Goal: Information Seeking & Learning: Check status

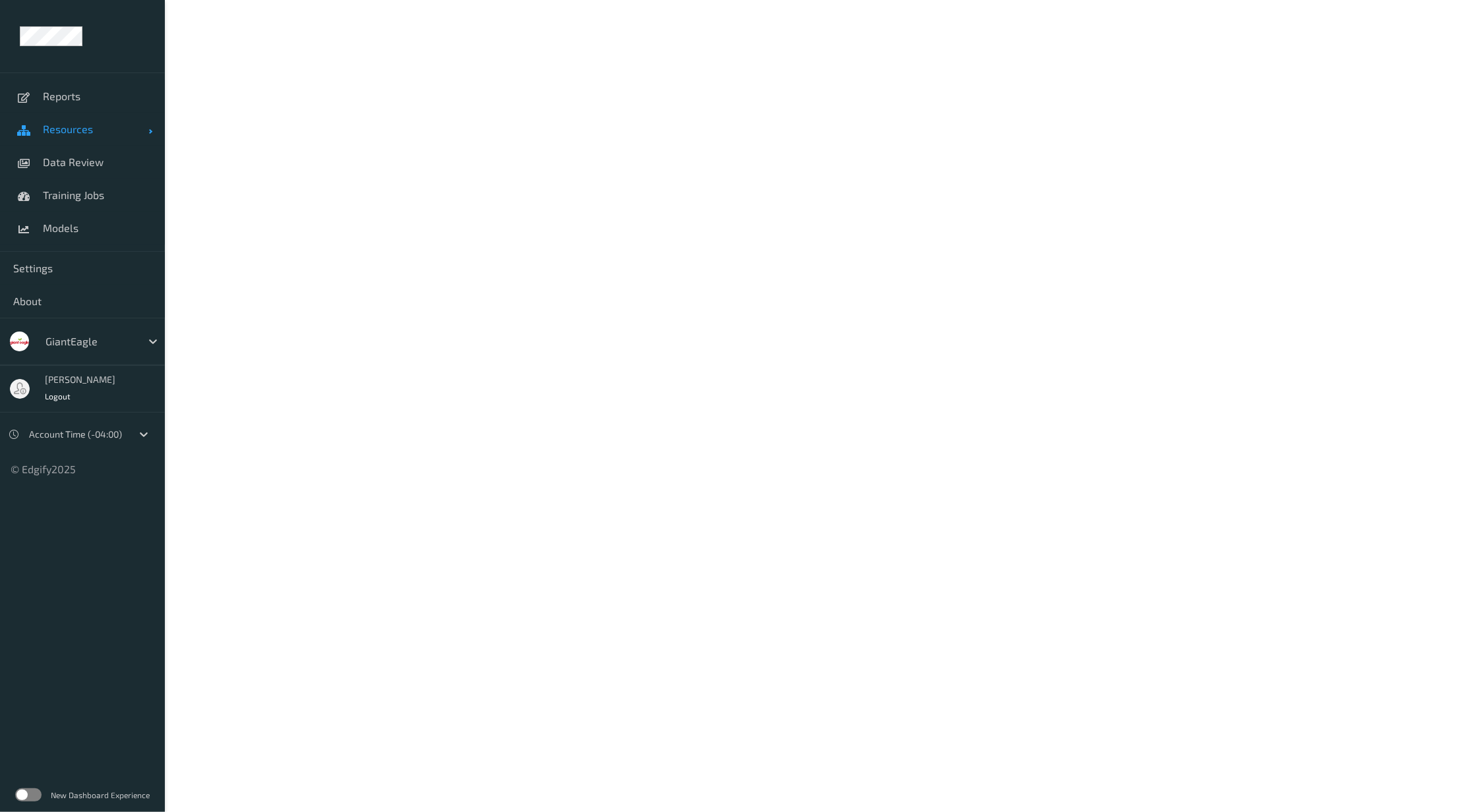
click at [95, 129] on span "Resources" at bounding box center [96, 129] width 106 height 13
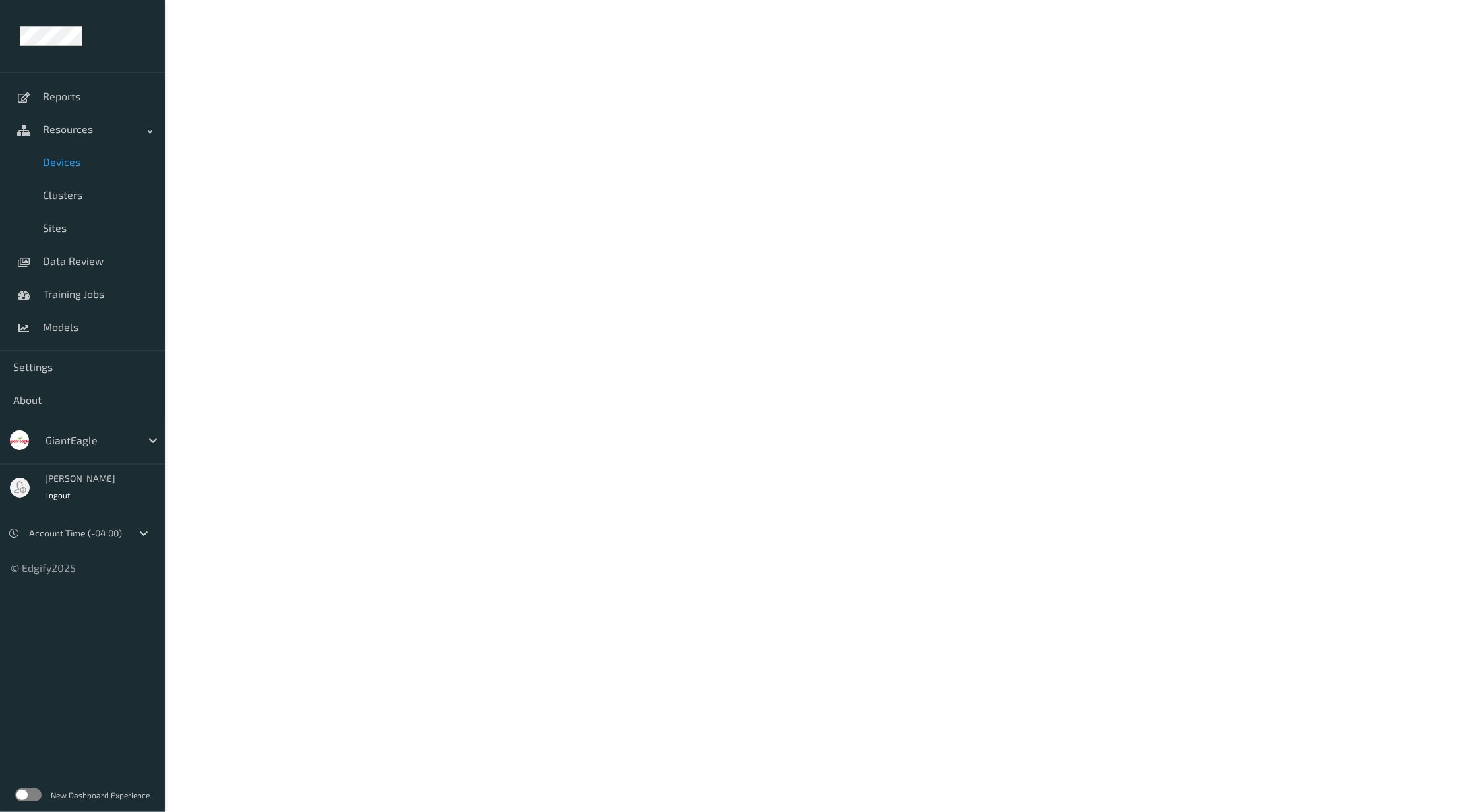
click at [95, 174] on link "Devices" at bounding box center [82, 162] width 165 height 33
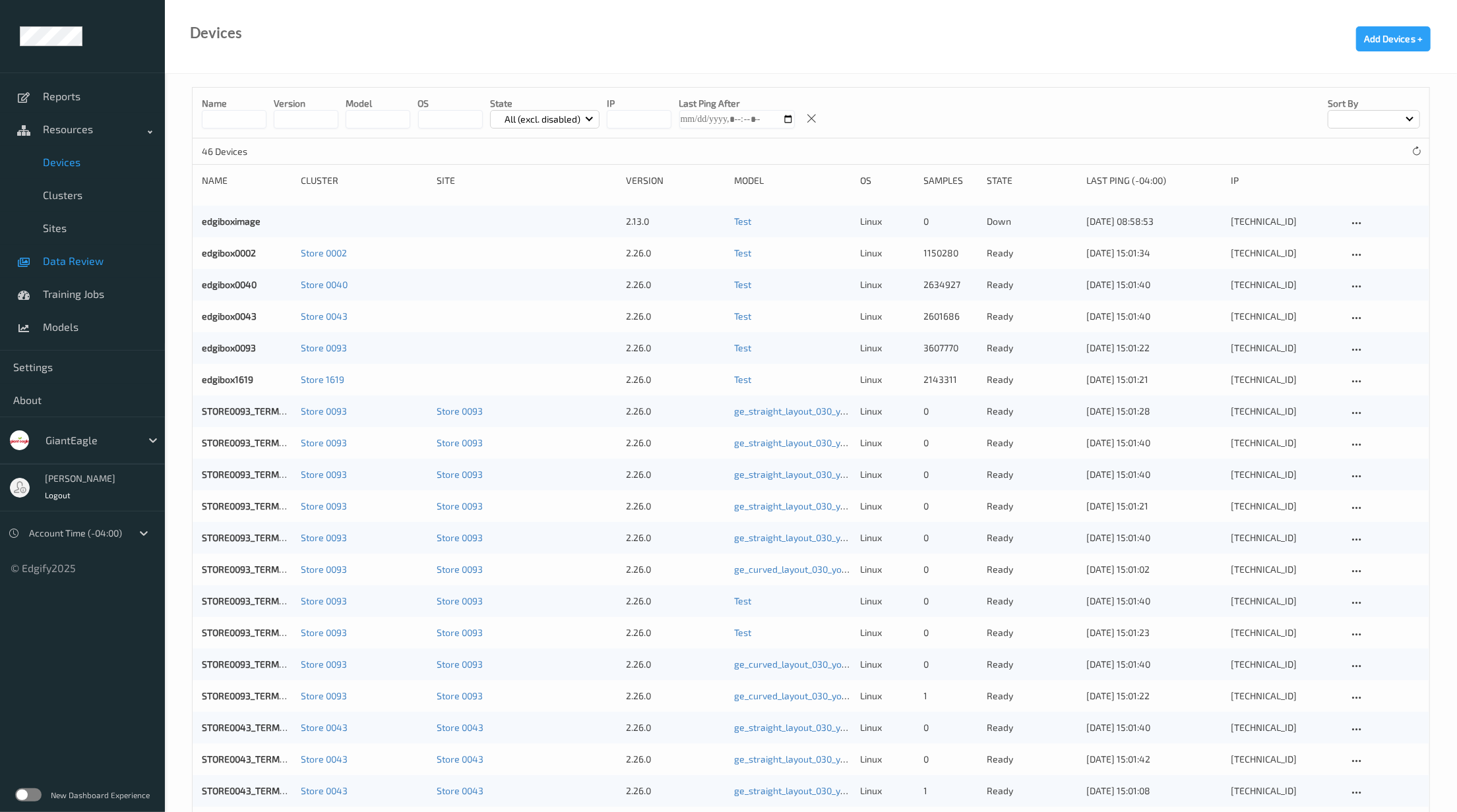
click at [80, 258] on span "Data Review" at bounding box center [98, 261] width 109 height 13
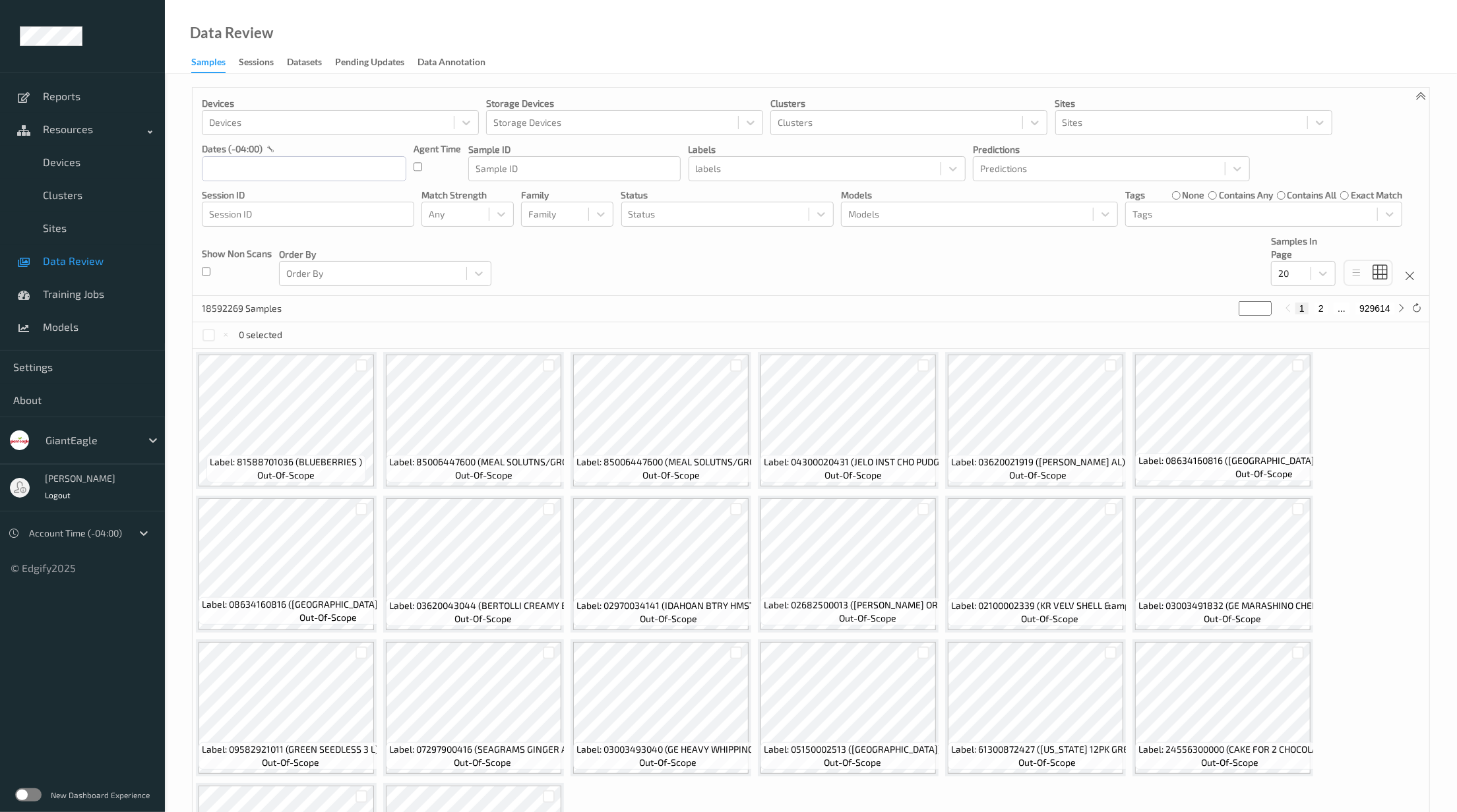
click at [278, 68] on link "Sessions" at bounding box center [262, 63] width 48 height 19
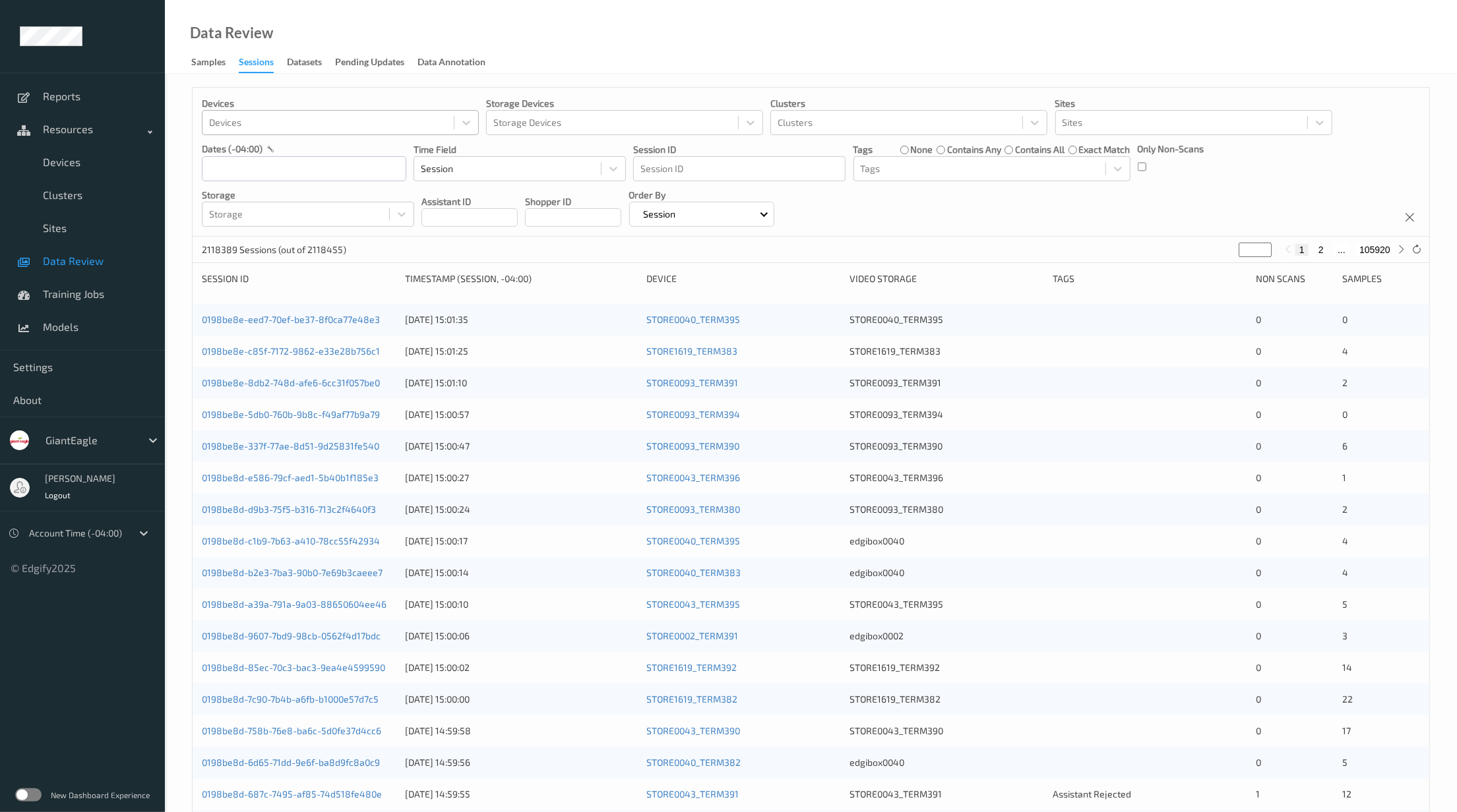
click at [351, 117] on div at bounding box center [328, 122] width 238 height 15
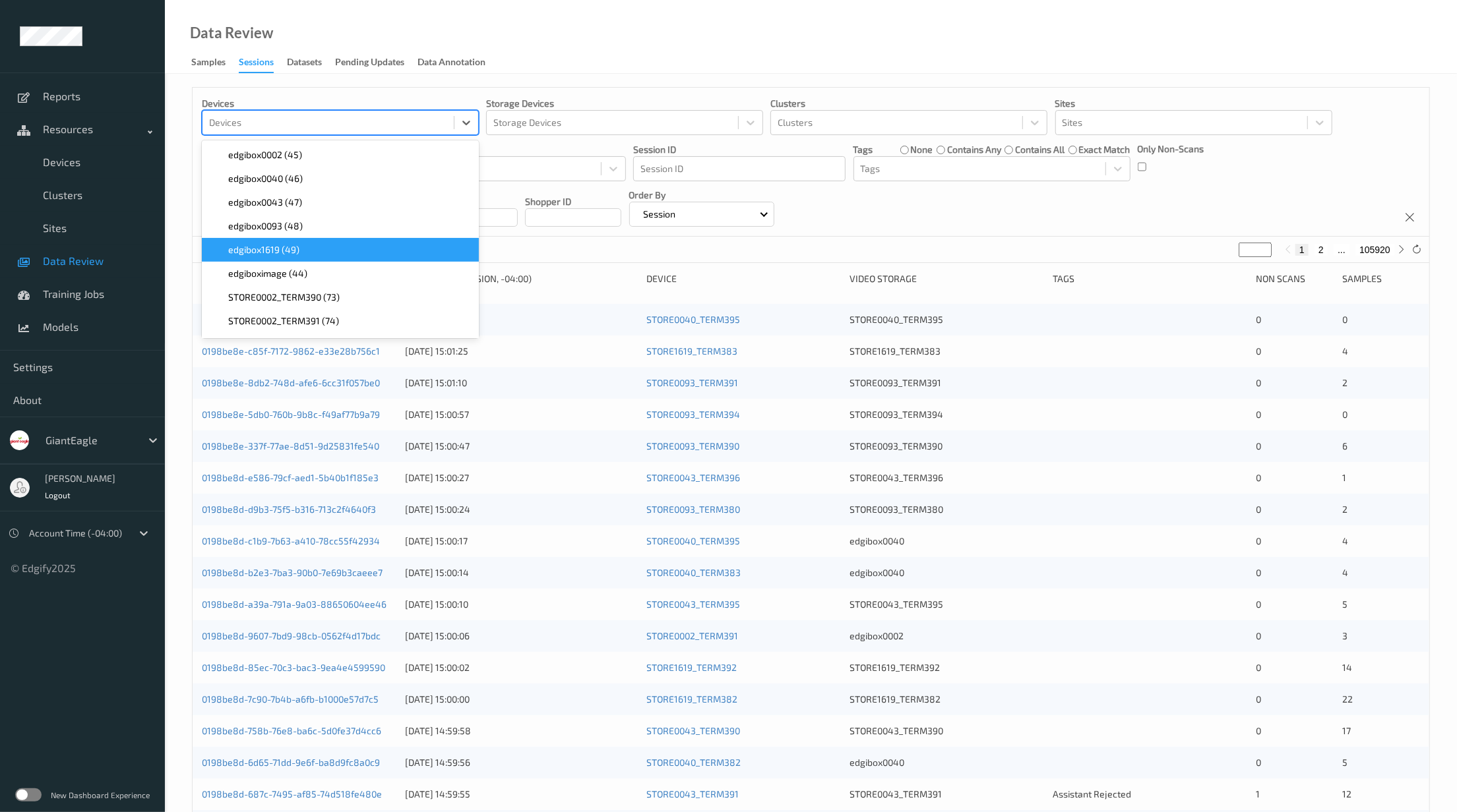
click at [362, 248] on div "edgibox1619 (49)" at bounding box center [340, 250] width 262 height 13
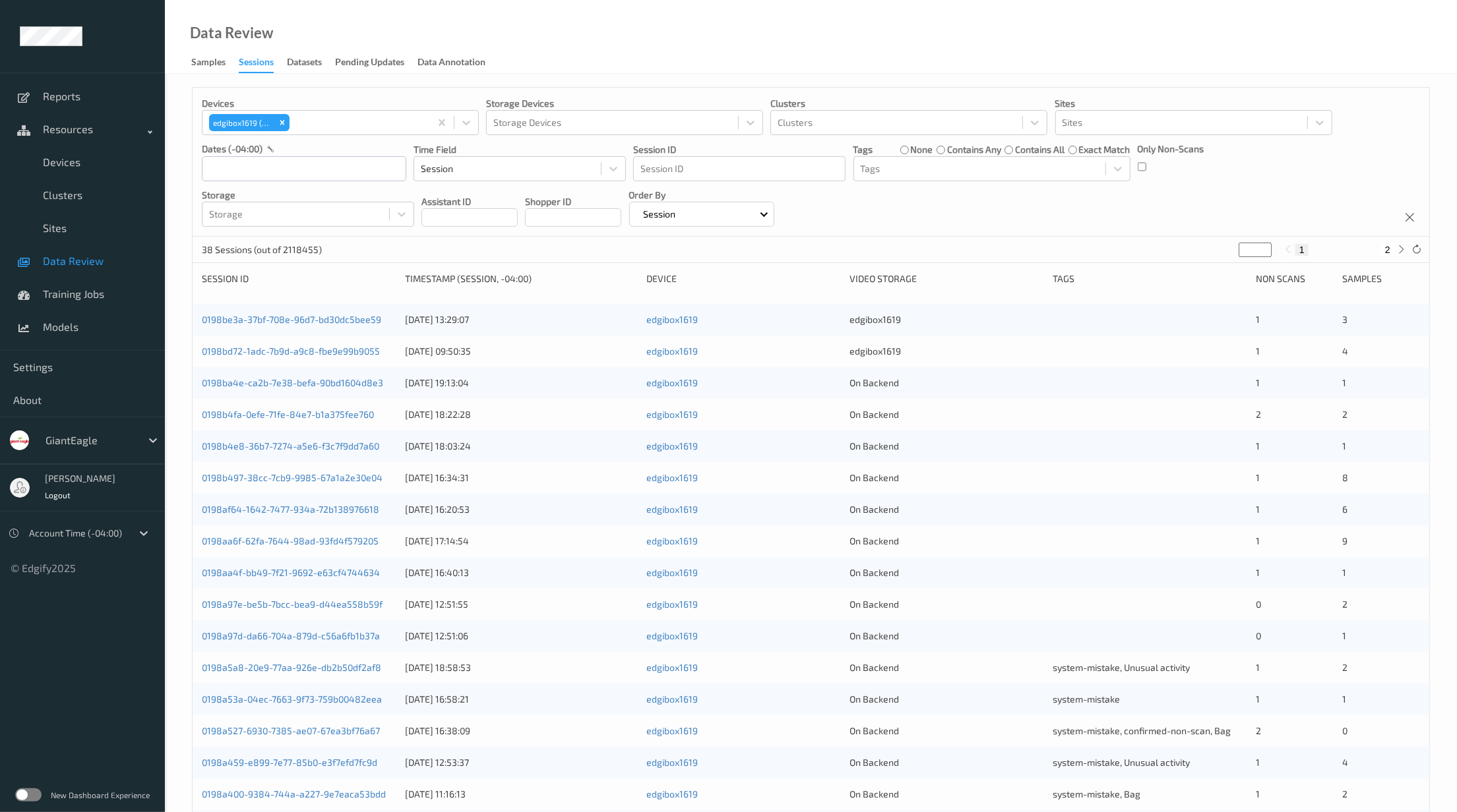
click at [937, 56] on div "Data Review Samples Sessions Datasets Pending Updates Data Annotation" at bounding box center [811, 37] width 1292 height 74
click at [1147, 166] on div "Only Non-Scans" at bounding box center [1171, 162] width 67 height 39
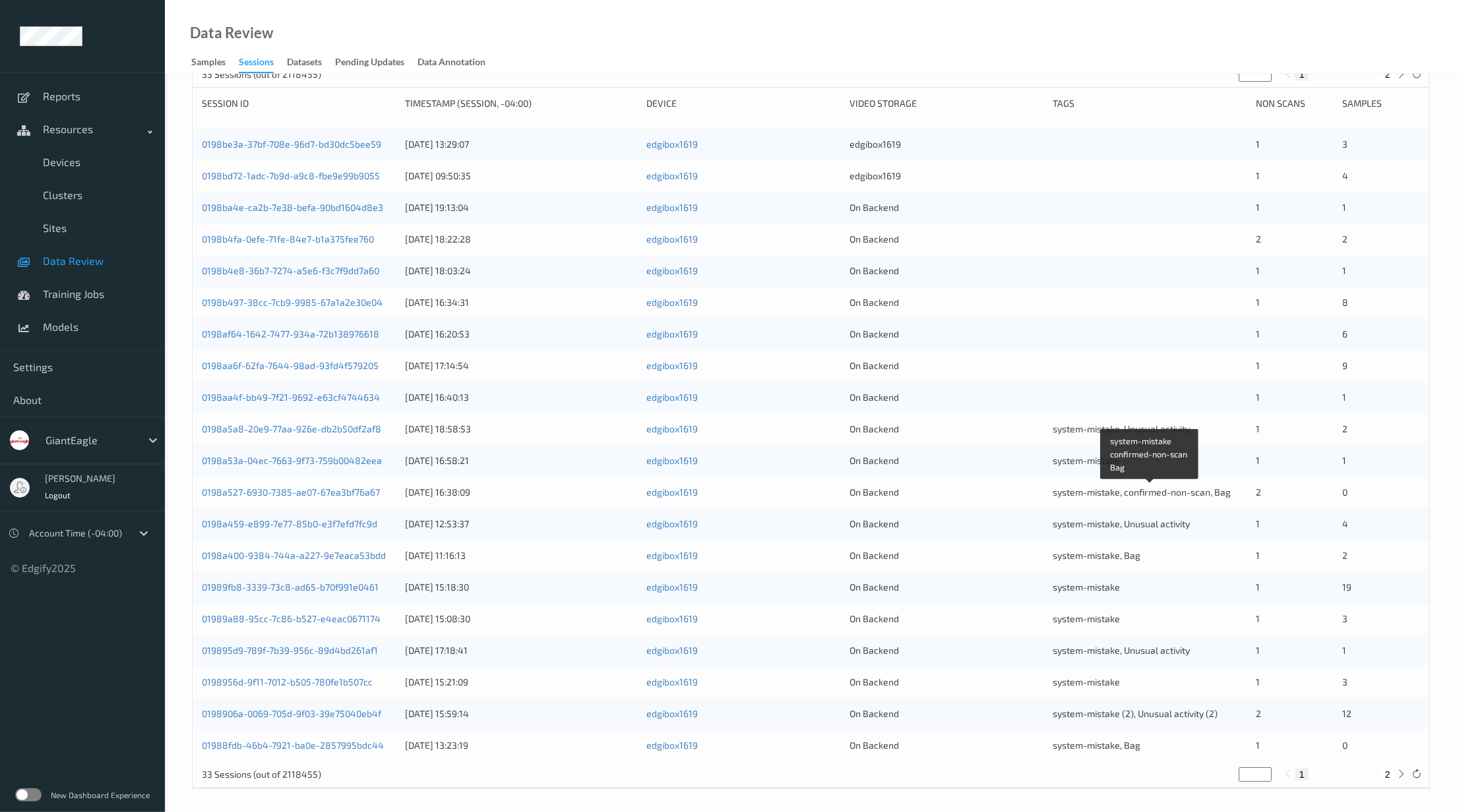
click at [1129, 494] on span "system-mistake, confirmed-non-scan, Bag" at bounding box center [1142, 492] width 178 height 11
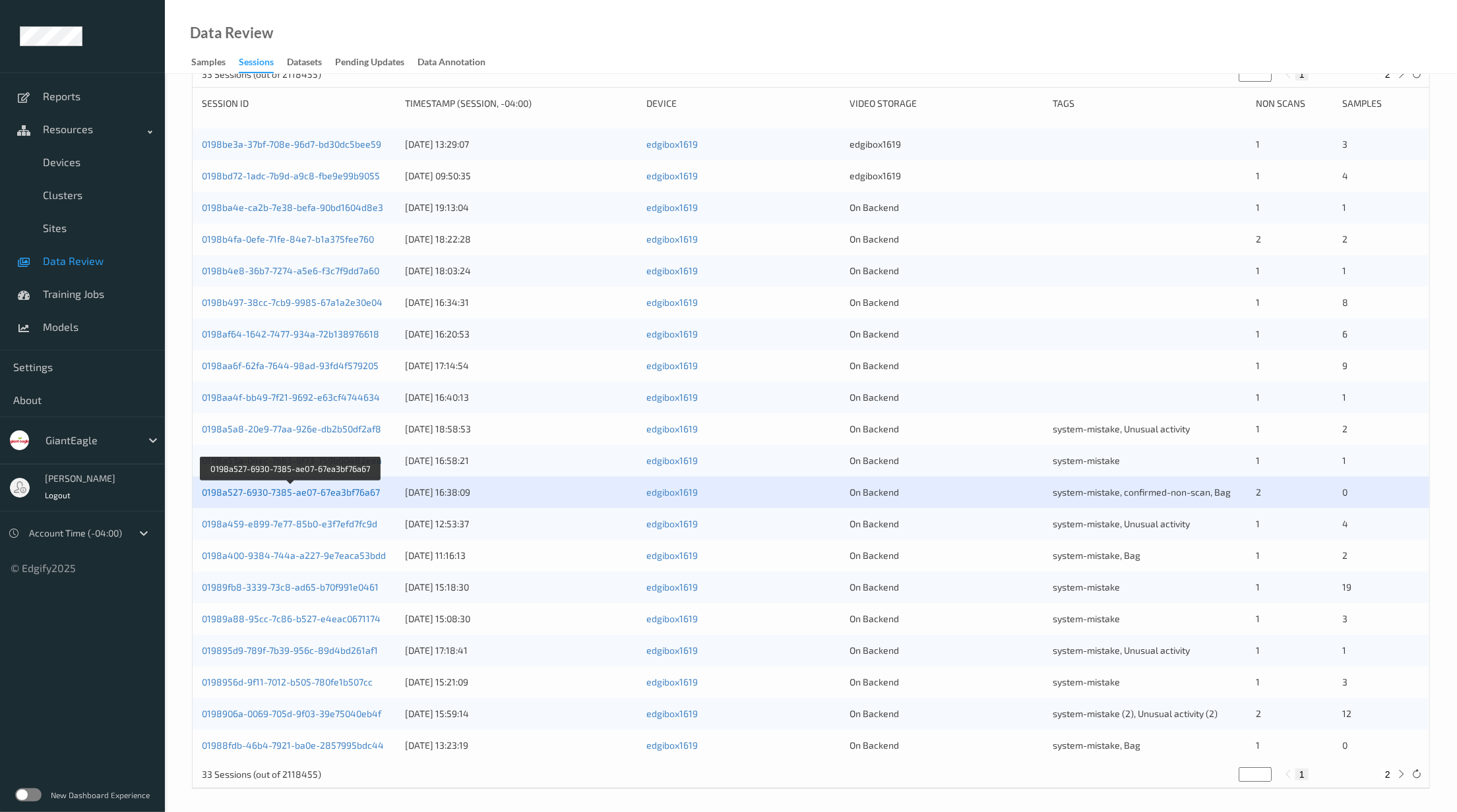
click at [305, 497] on link "0198a527-6930-7385-ae07-67ea3bf76a67" at bounding box center [291, 492] width 178 height 11
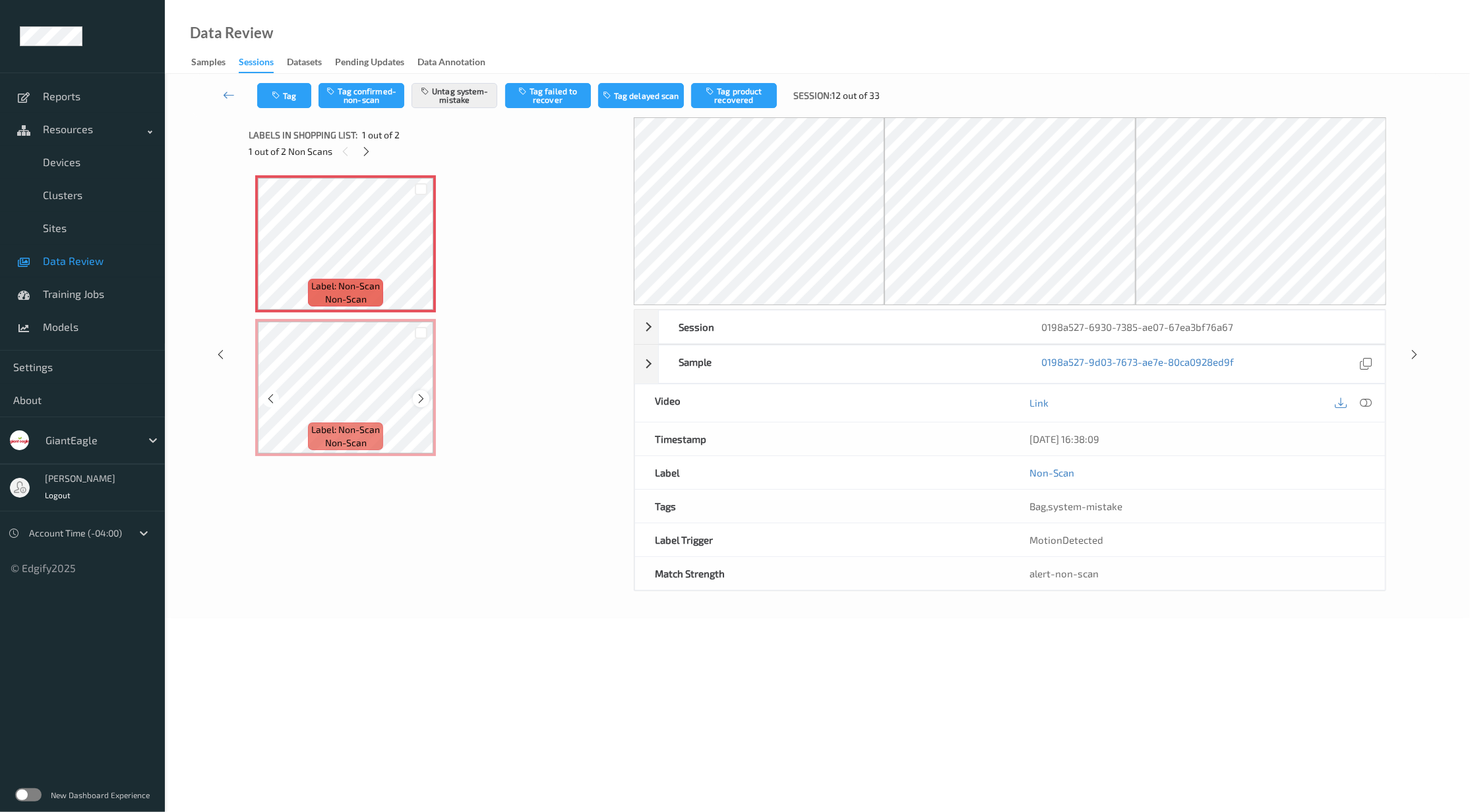
click at [418, 397] on icon at bounding box center [421, 398] width 11 height 12
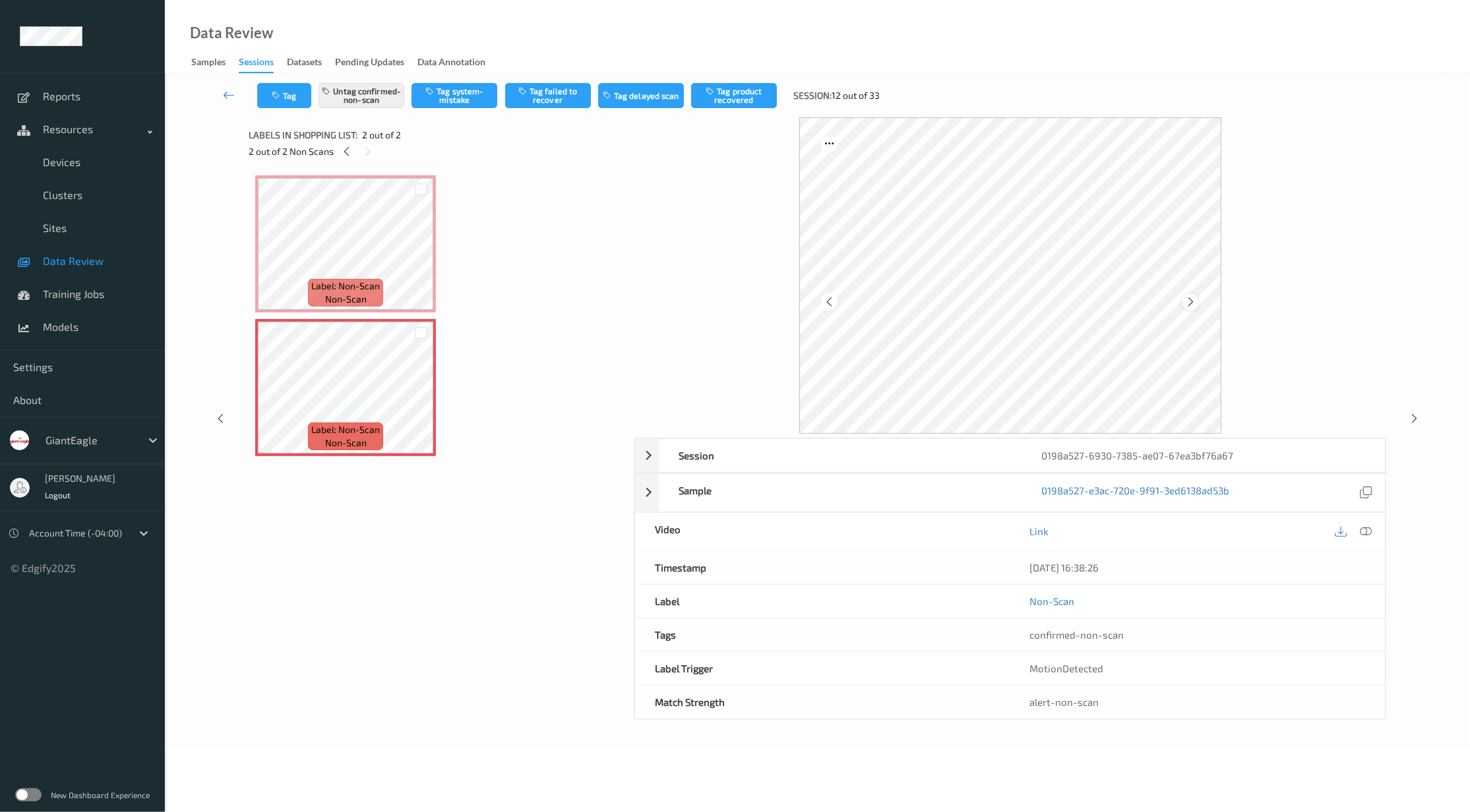
click at [1190, 303] on icon at bounding box center [1191, 301] width 11 height 12
click at [824, 298] on icon at bounding box center [830, 301] width 11 height 12
click at [1188, 296] on icon at bounding box center [1191, 301] width 11 height 12
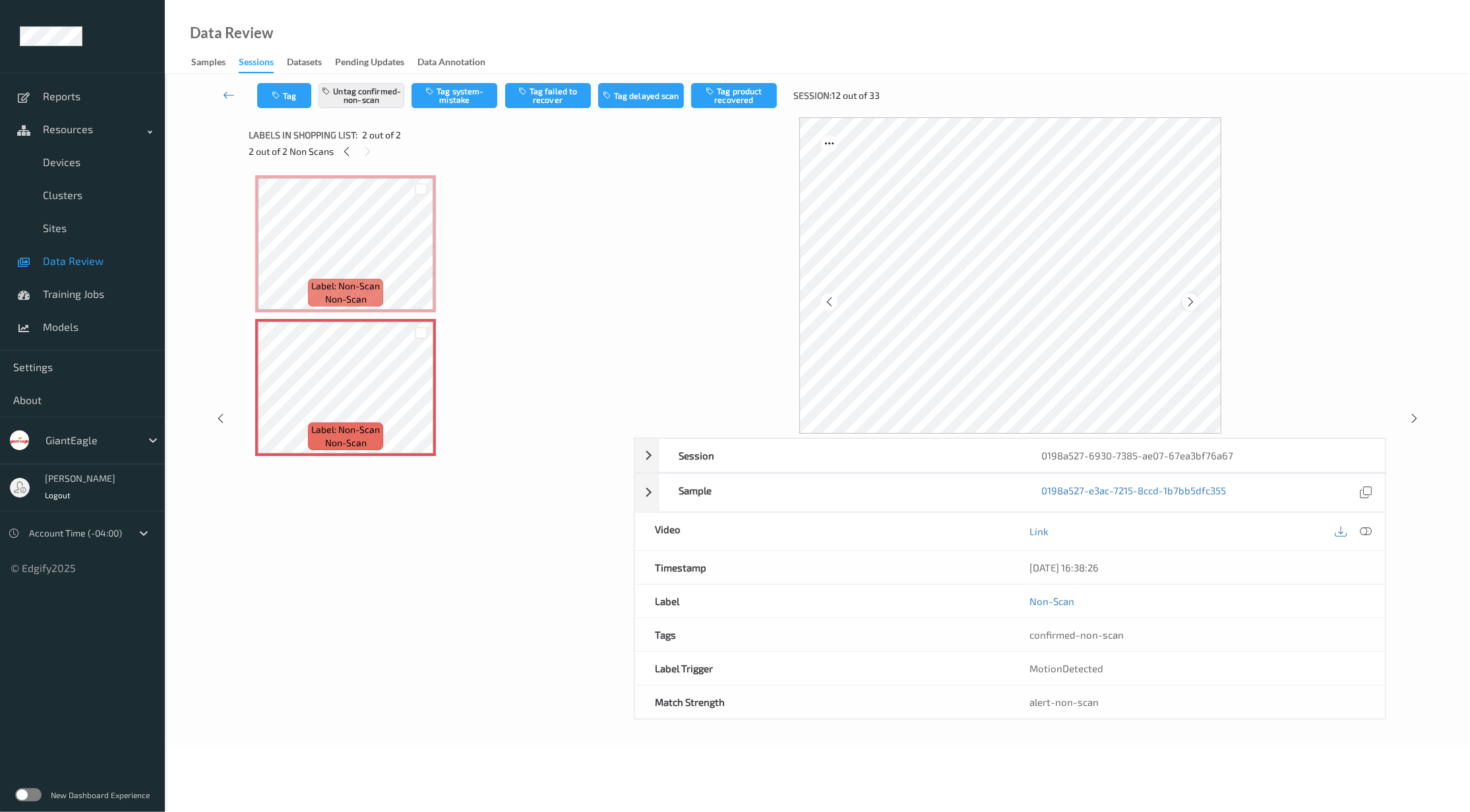
click at [1188, 300] on icon at bounding box center [1191, 301] width 11 height 12
click at [228, 96] on icon at bounding box center [229, 94] width 12 height 13
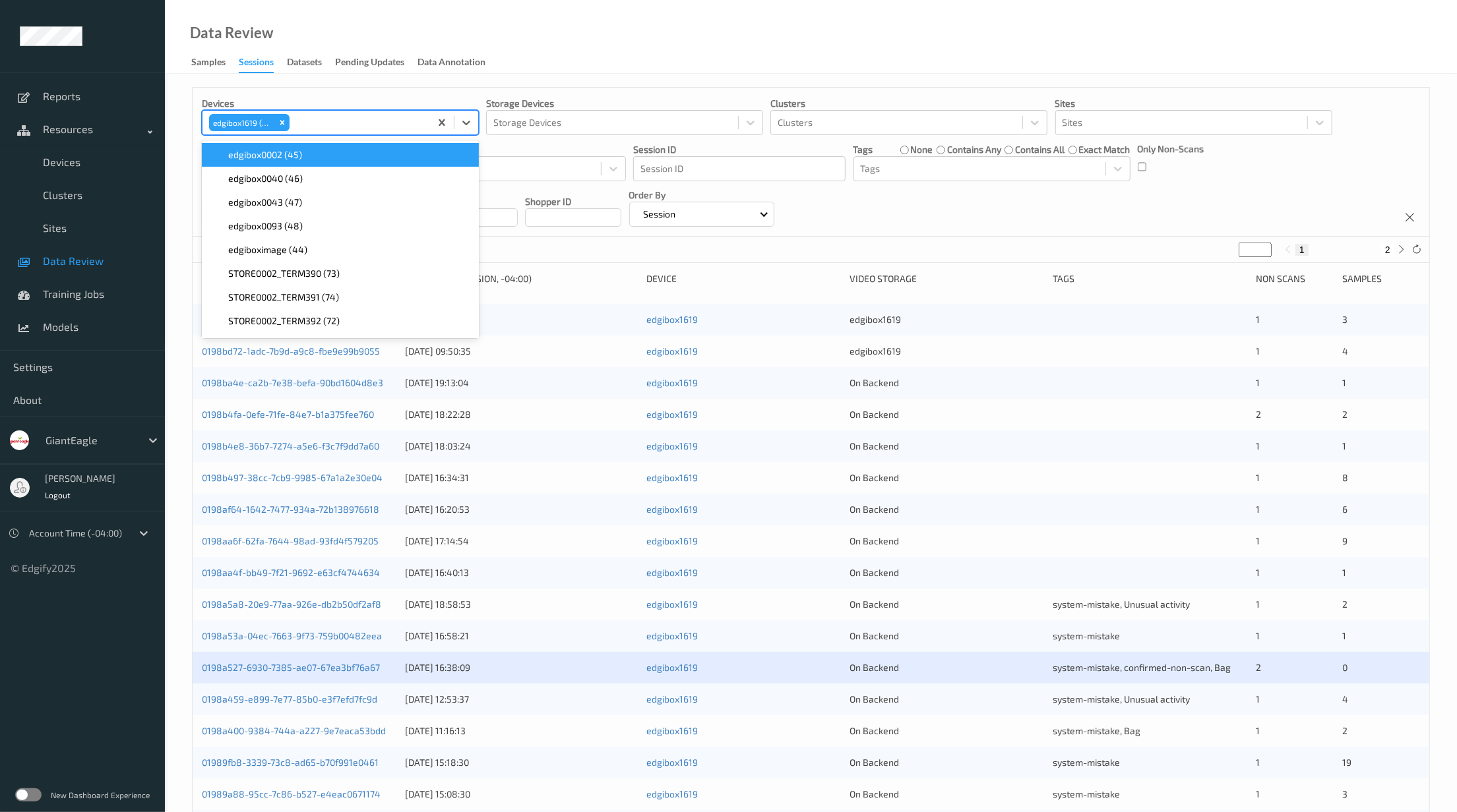
click at [380, 117] on div at bounding box center [358, 122] width 131 height 15
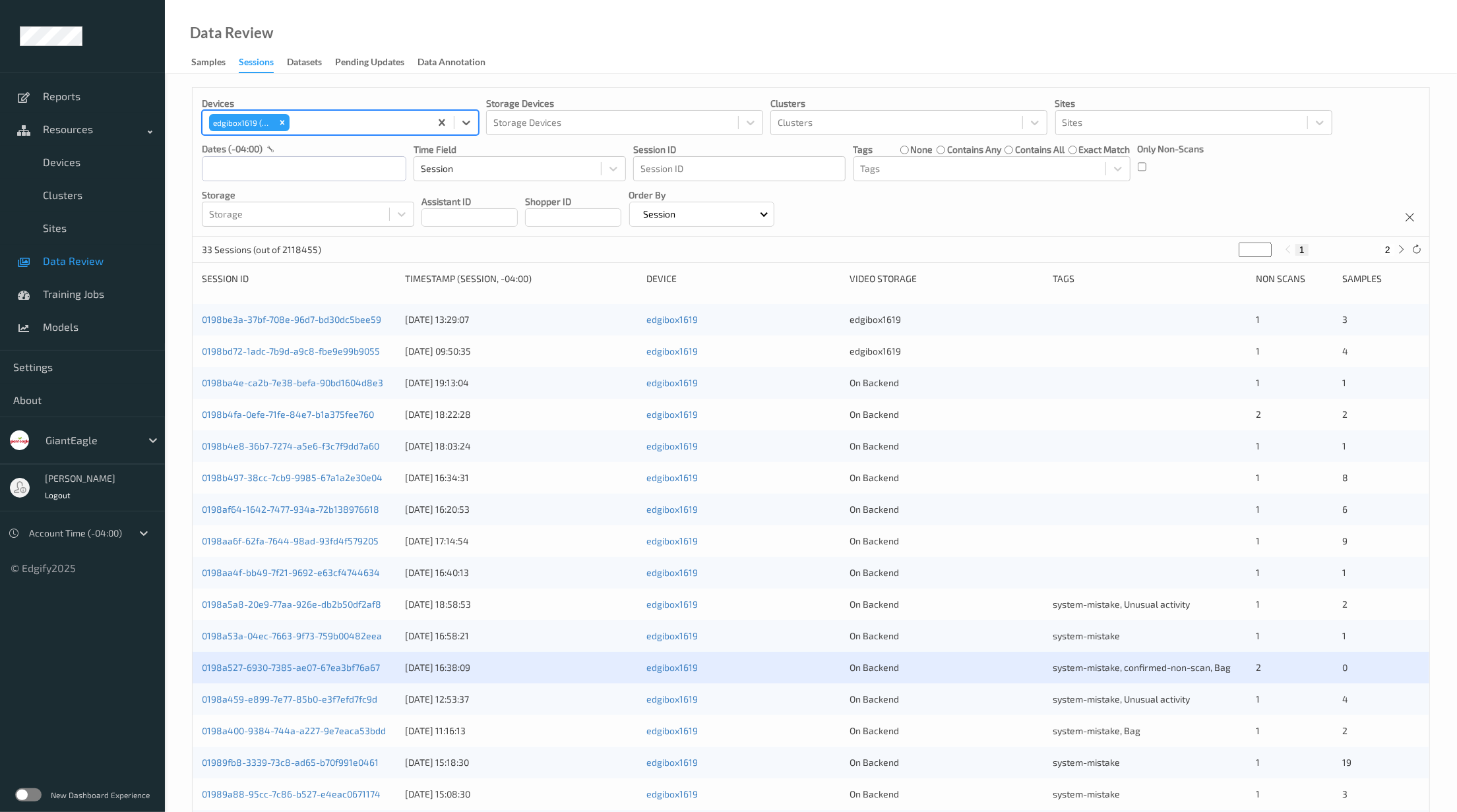
click at [380, 117] on div at bounding box center [358, 122] width 131 height 15
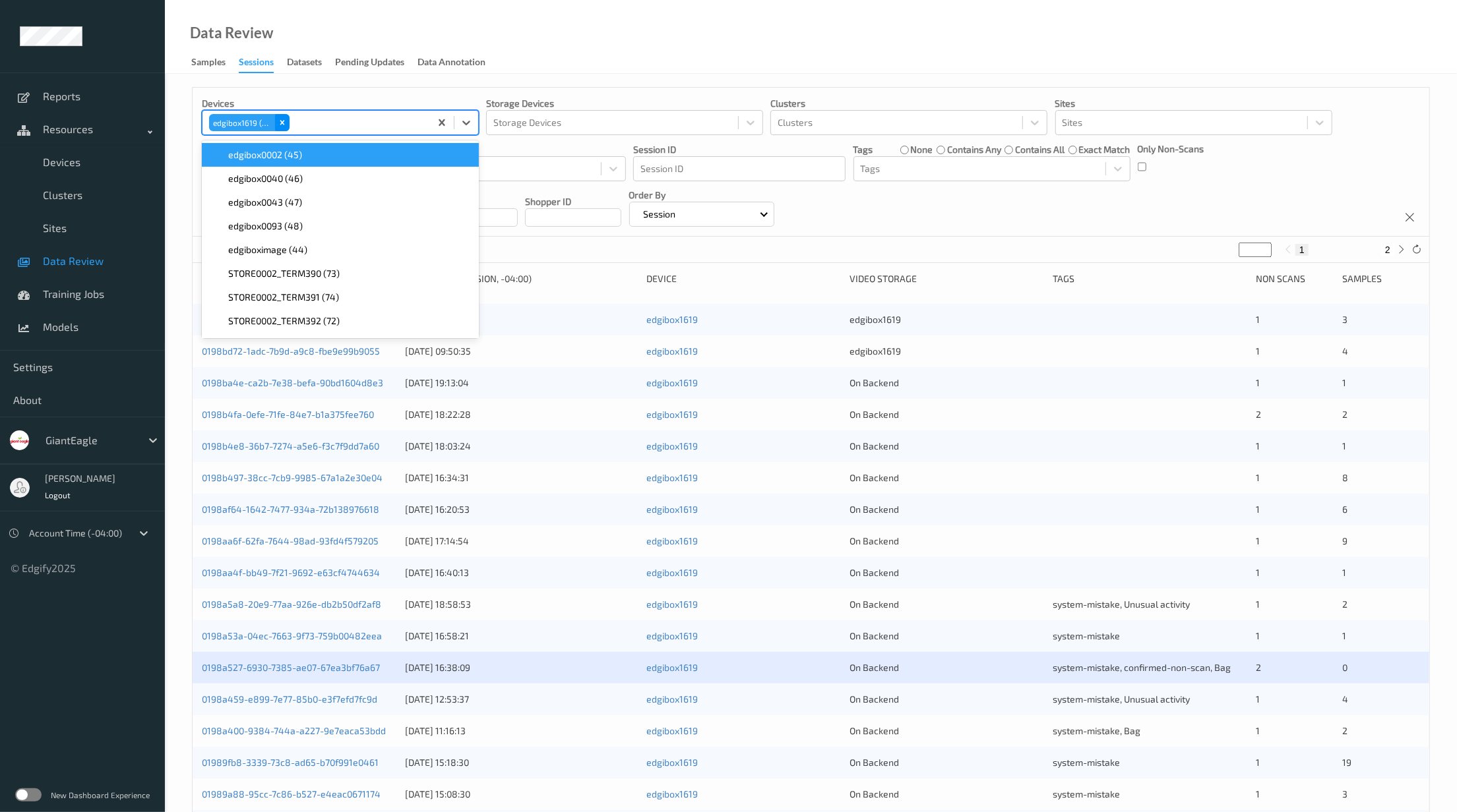
click at [282, 125] on icon "Remove edgibox1619 (49)" at bounding box center [282, 122] width 9 height 9
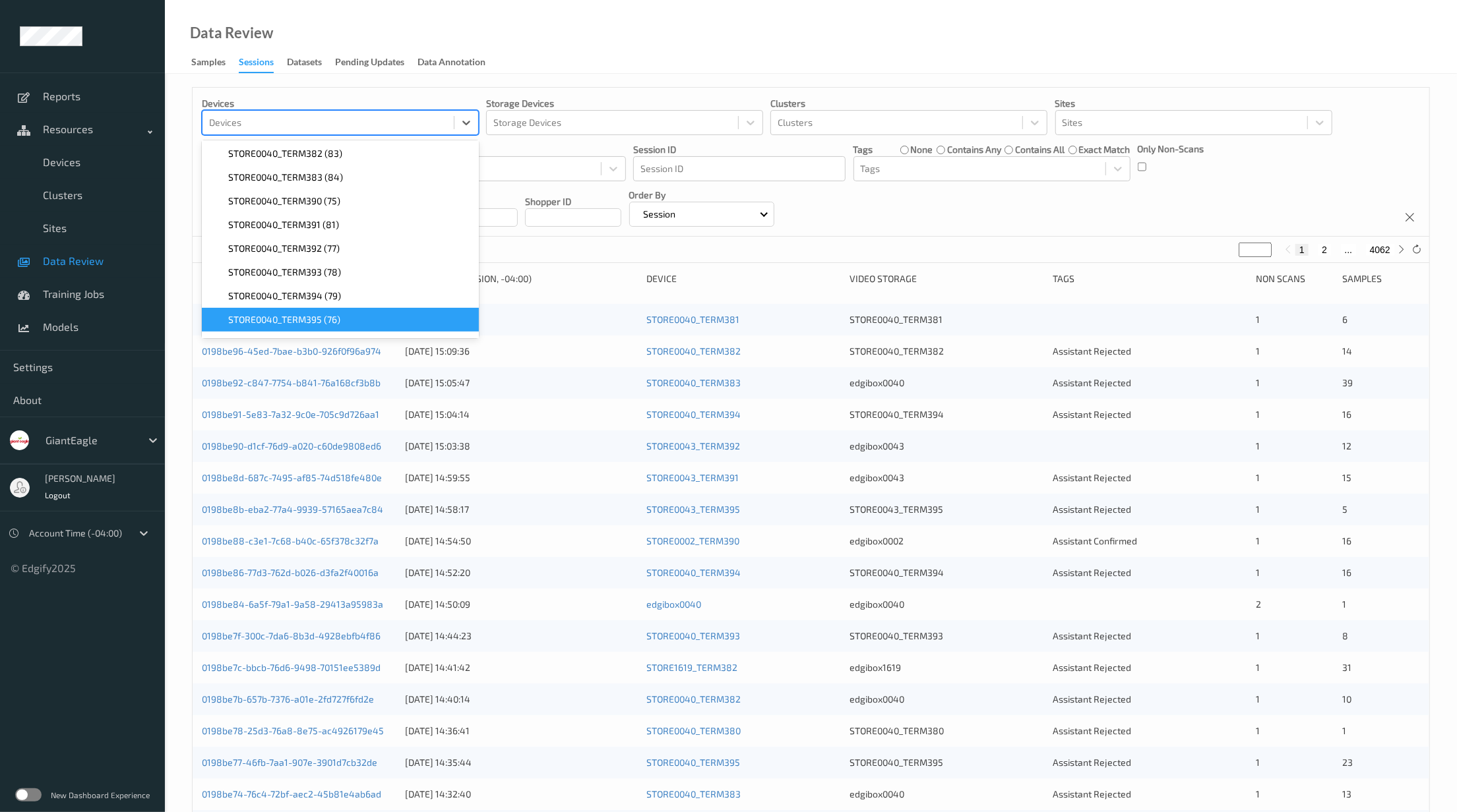
scroll to position [351, 0]
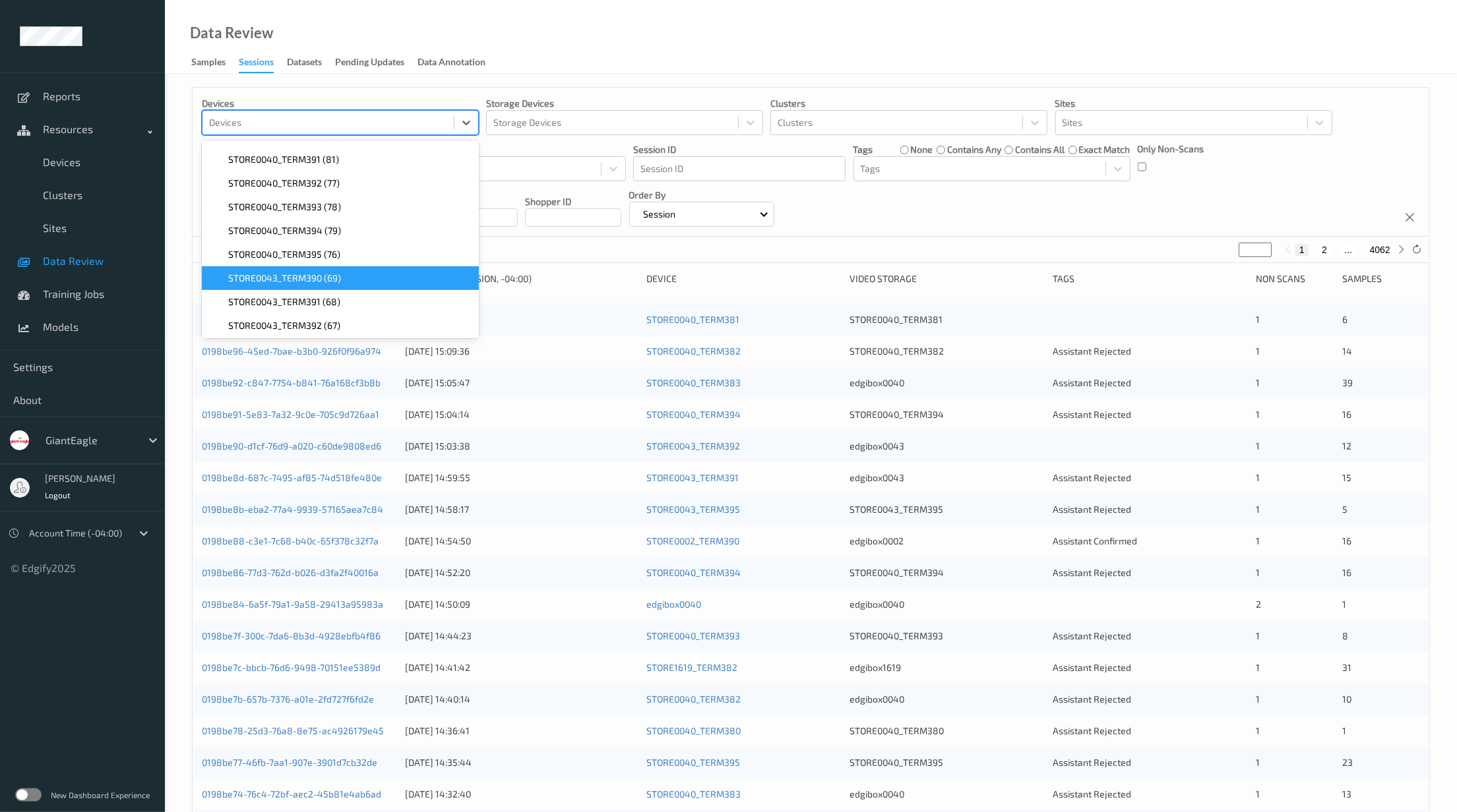
click at [331, 283] on span "STORE0043_TERM390 (69)" at bounding box center [284, 279] width 112 height 13
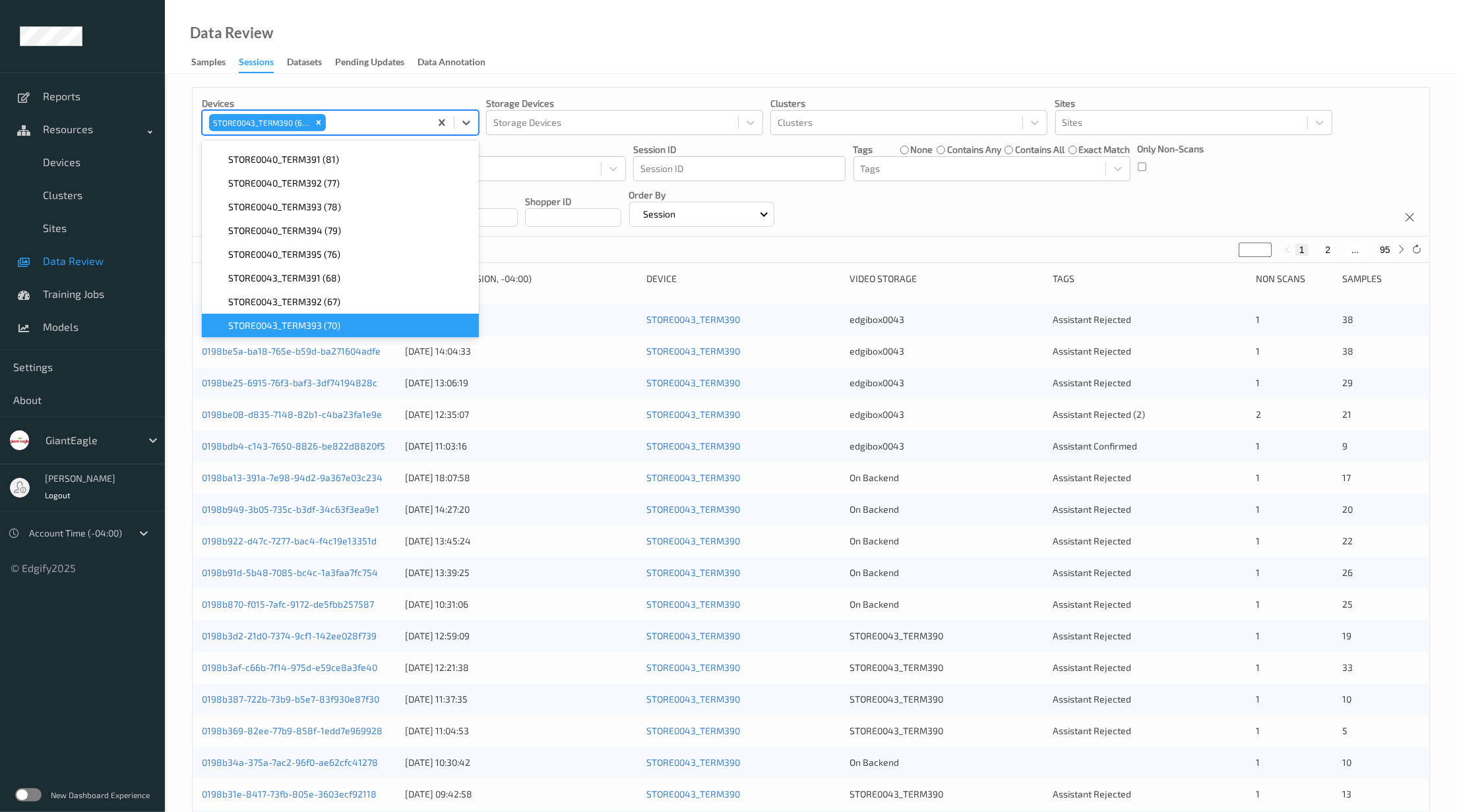
click at [362, 324] on div "STORE0043_TERM393 (70)" at bounding box center [340, 326] width 262 height 13
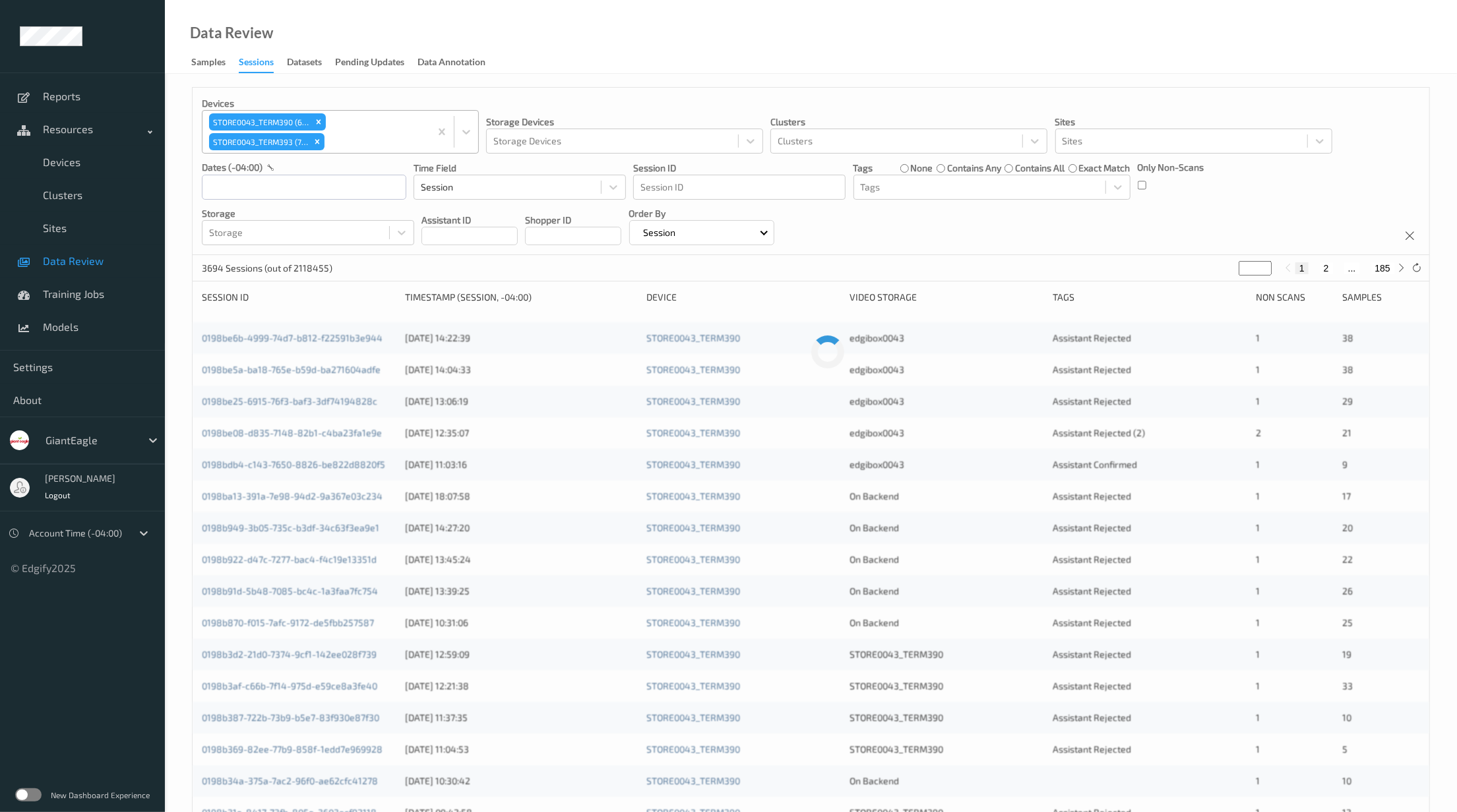
click at [1135, 64] on div "Data Review Samples Sessions Datasets Pending Updates Data Annotation" at bounding box center [811, 37] width 1292 height 74
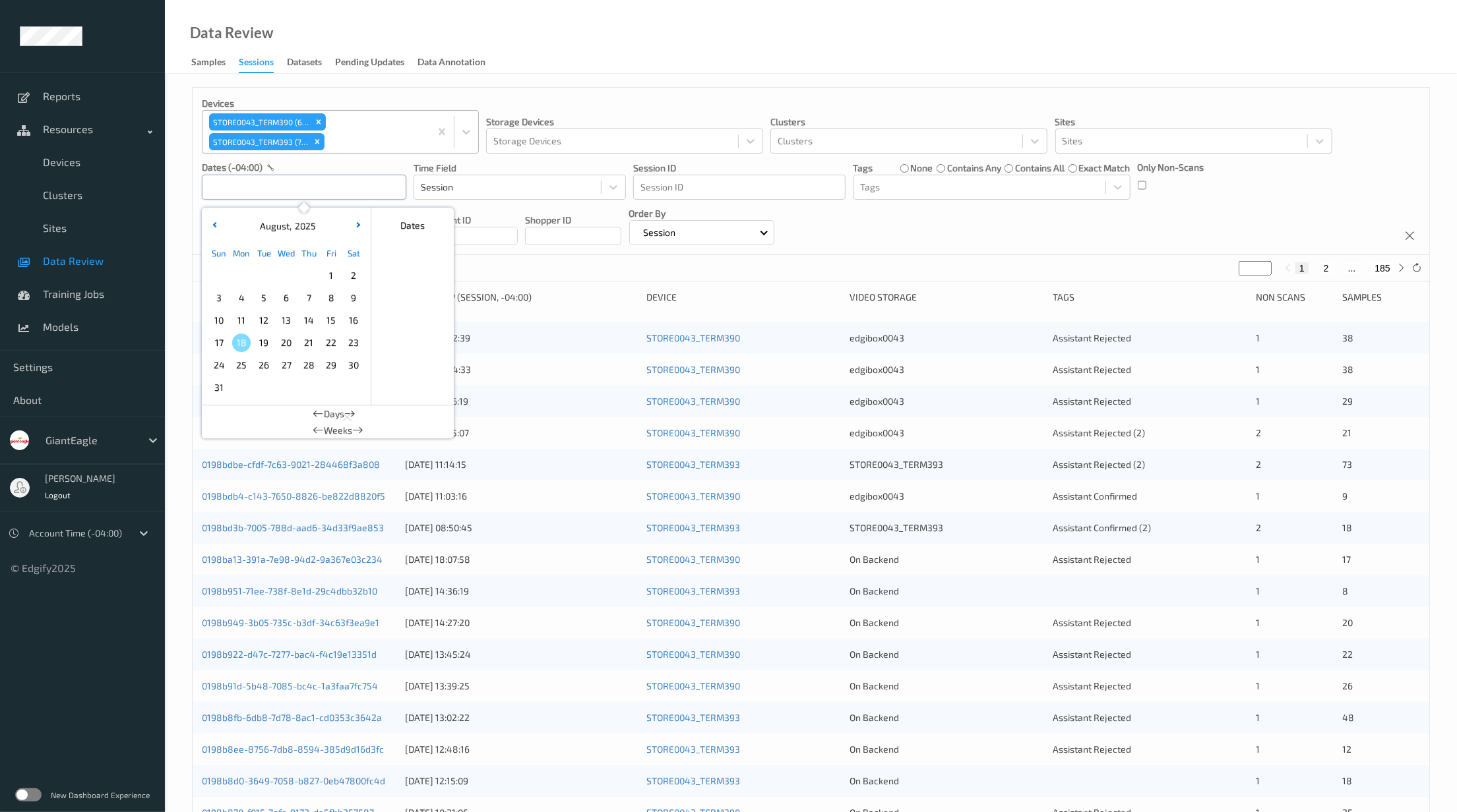
click at [365, 191] on input "text" at bounding box center [304, 187] width 205 height 25
click at [258, 338] on span "19" at bounding box center [263, 343] width 19 height 19
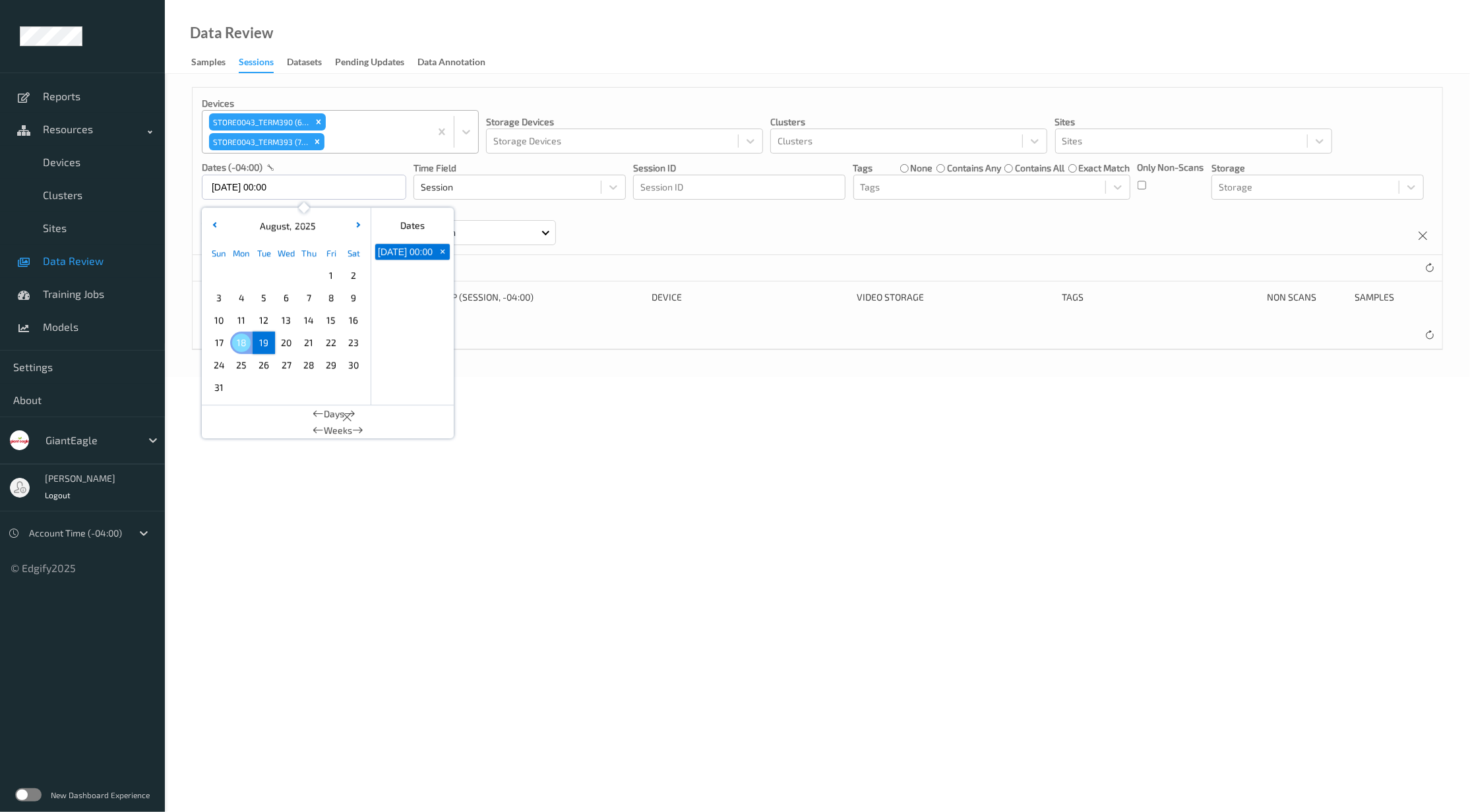
click at [237, 340] on span "18" at bounding box center [241, 343] width 19 height 19
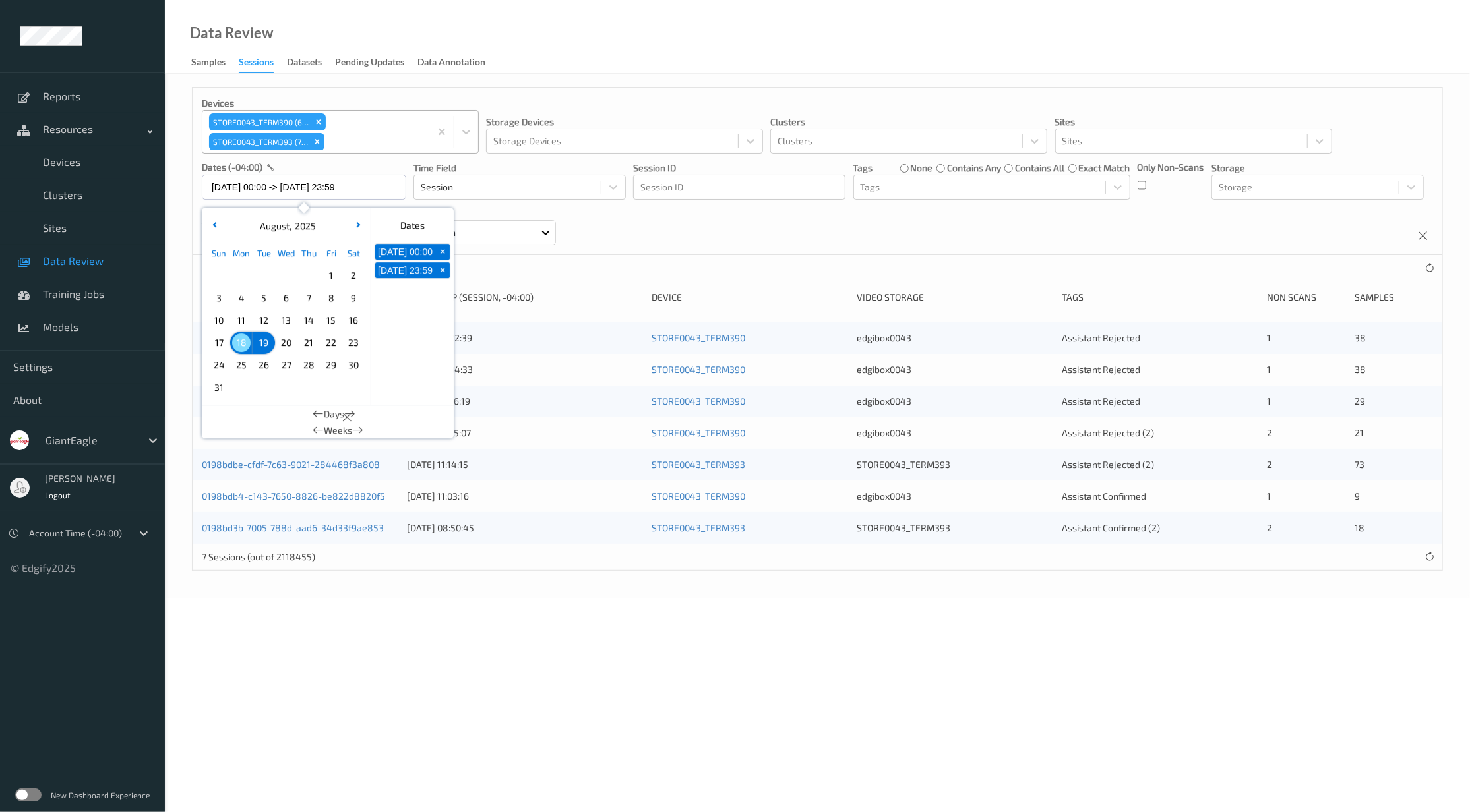
click at [333, 322] on span "15" at bounding box center [331, 320] width 19 height 19
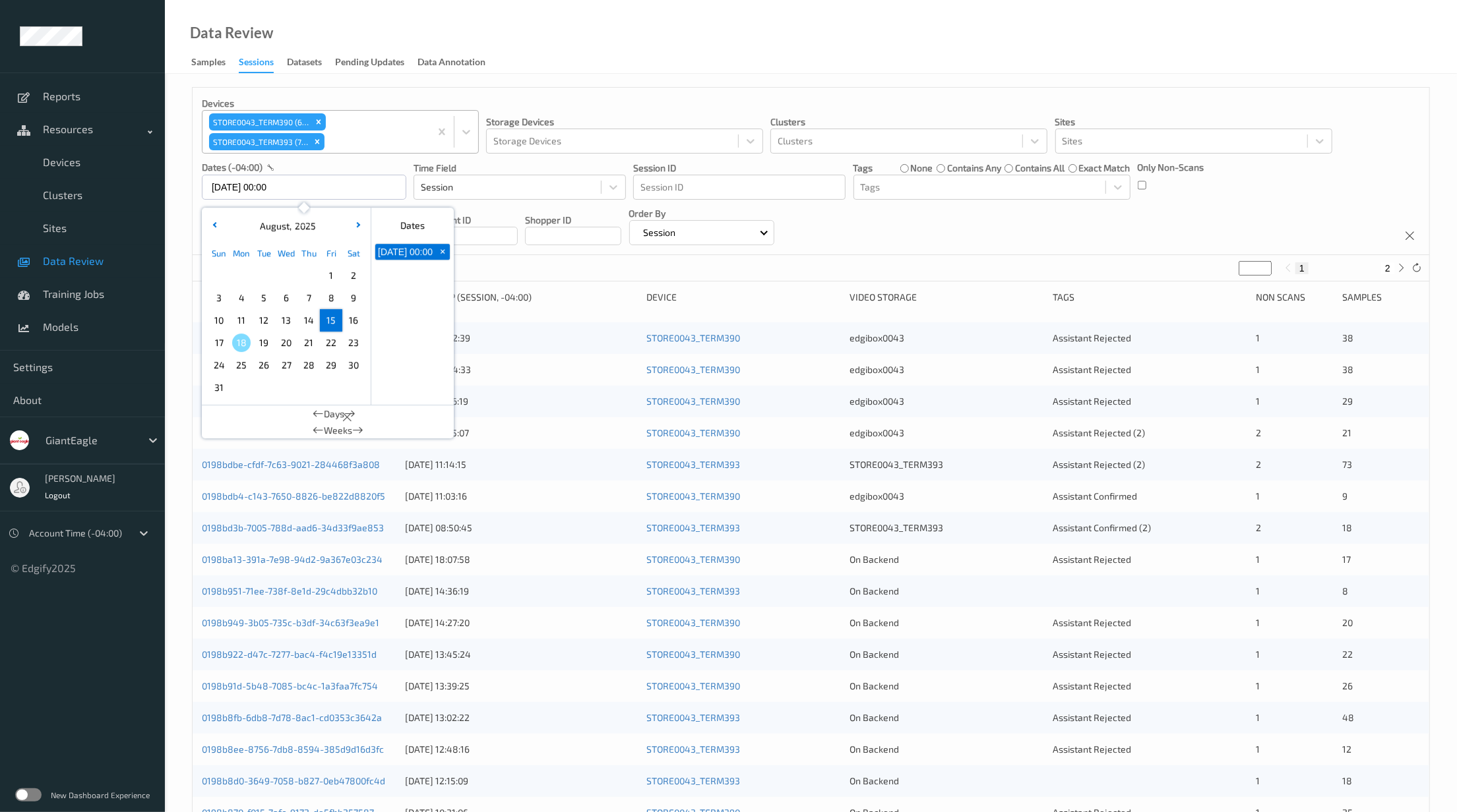
click at [334, 318] on span "15" at bounding box center [331, 320] width 19 height 19
type input "[DATE] 00:00 -> [DATE] 23:59"
click at [1367, 192] on div "Devices STORE0043_TERM390 (69) STORE0043_TERM393 (70) Storage Devices Storage D…" at bounding box center [811, 172] width 1237 height 168
